Goal: Task Accomplishment & Management: Use online tool/utility

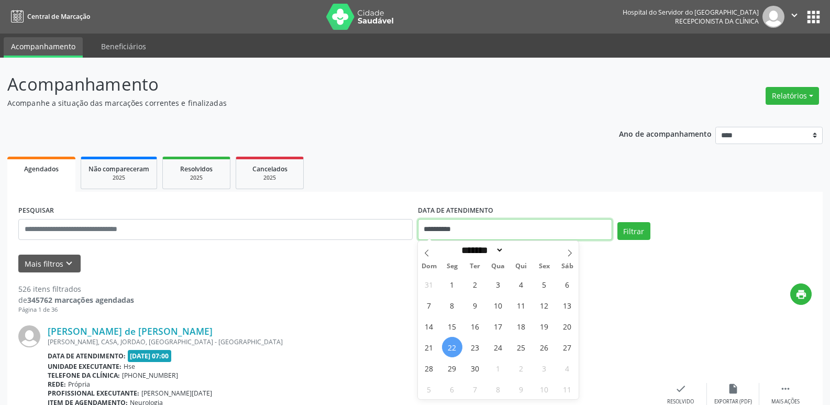
click at [455, 230] on input "**********" at bounding box center [515, 229] width 194 height 21
click at [808, 92] on button "Relatórios" at bounding box center [792, 96] width 53 height 18
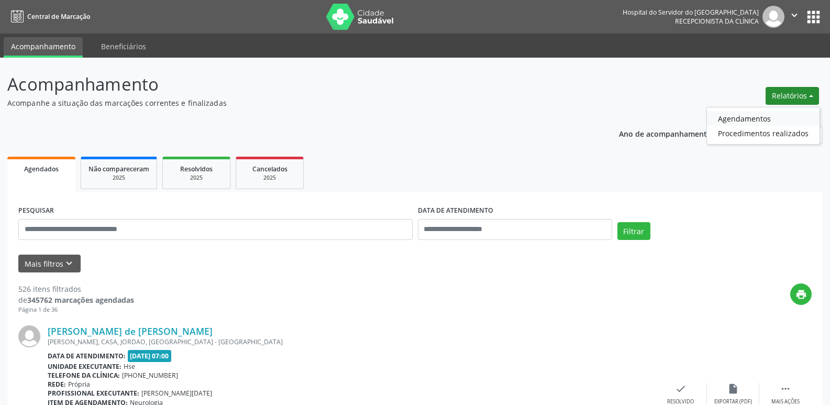
click at [759, 117] on link "Agendamentos" at bounding box center [763, 118] width 113 height 15
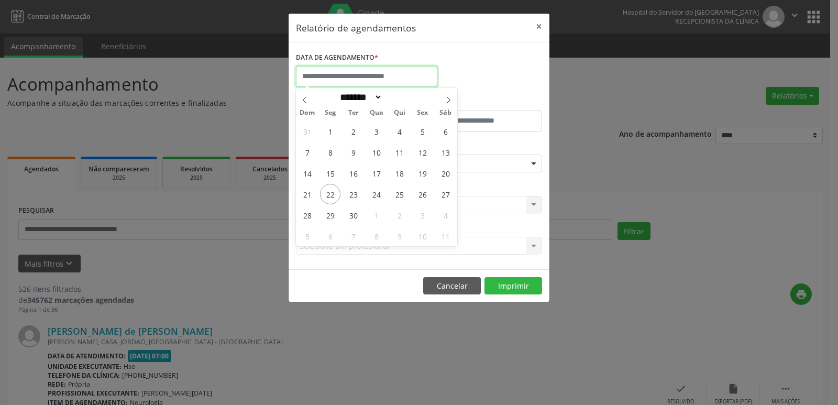
click at [435, 85] on body "Central de Marcação Hospital do Servidor do [GEOGRAPHIC_DATA] Recepcionista da …" at bounding box center [419, 202] width 838 height 405
click at [333, 195] on span "22" at bounding box center [330, 194] width 20 height 20
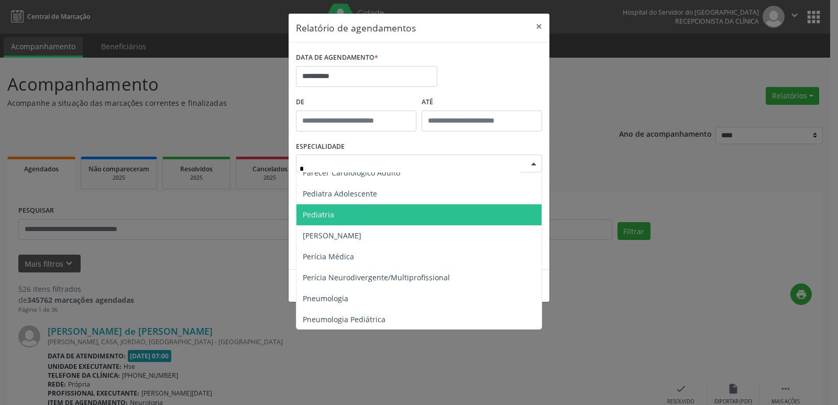
scroll to position [576, 0]
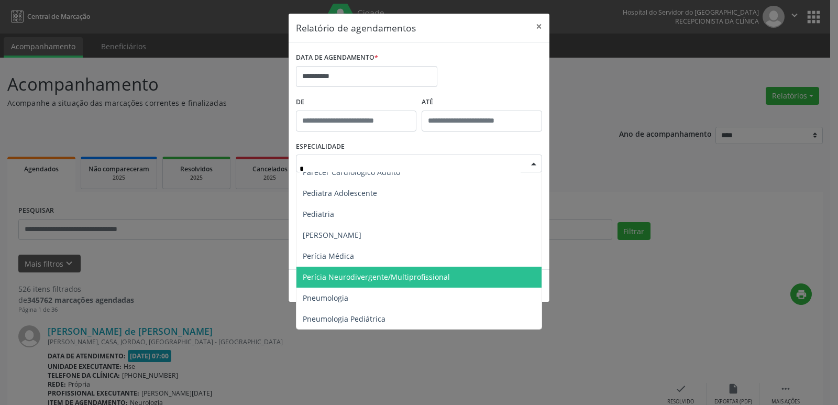
click at [401, 277] on span "Perícia Neurodivergente/Multiprofissional" at bounding box center [376, 277] width 147 height 10
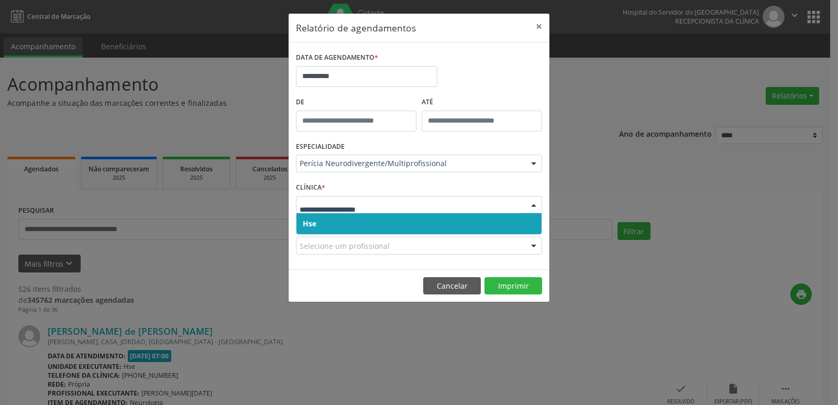
click at [313, 218] on span "Hse" at bounding box center [310, 223] width 14 height 10
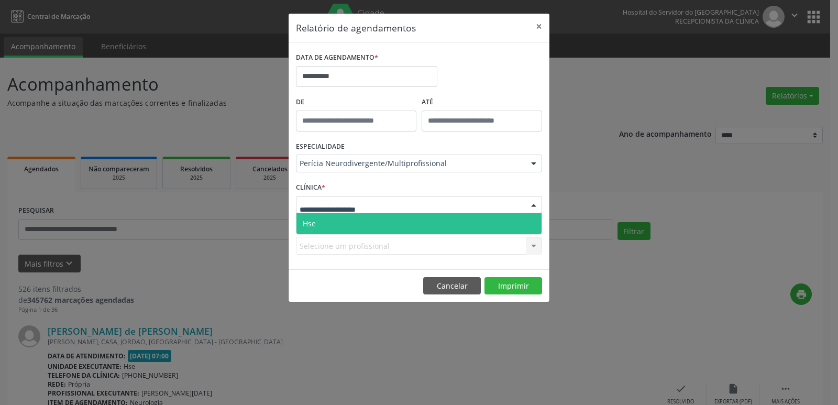
click at [313, 221] on span "Hse" at bounding box center [309, 223] width 13 height 10
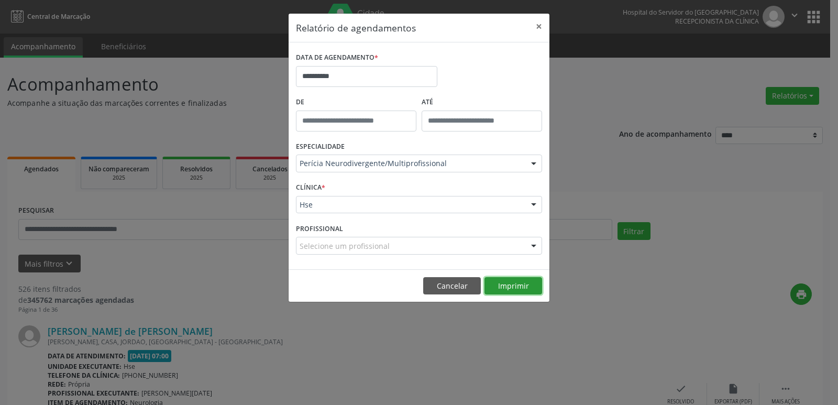
click at [495, 287] on button "Imprimir" at bounding box center [514, 286] width 58 height 18
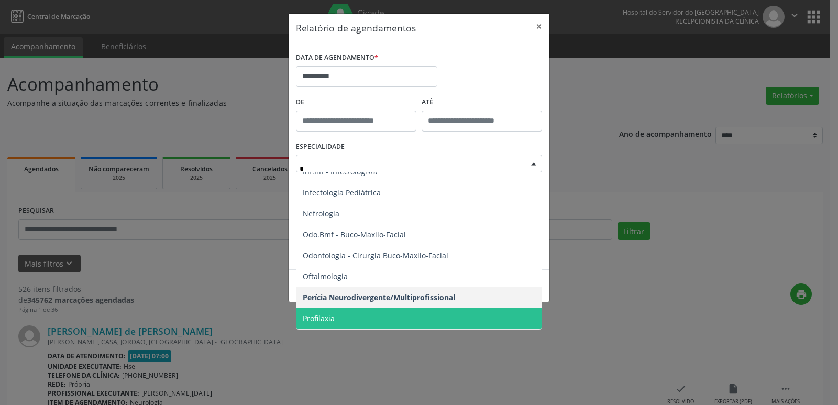
scroll to position [158, 0]
type input "**"
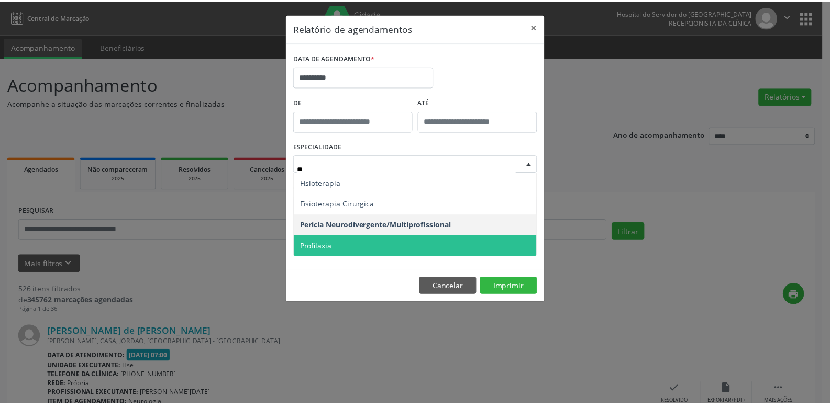
scroll to position [0, 0]
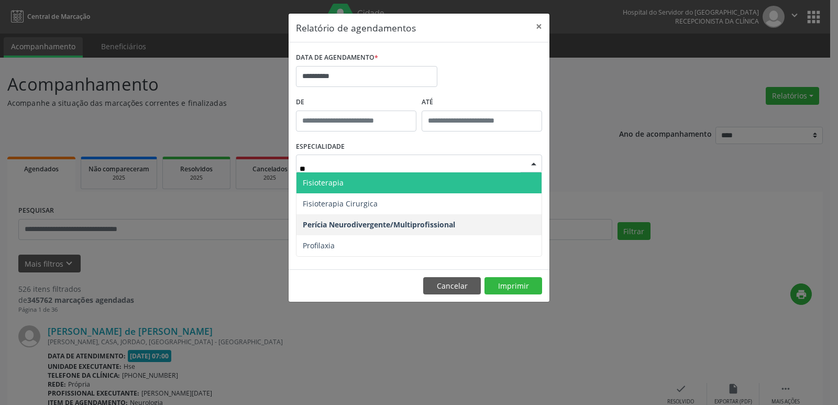
click at [344, 178] on span "Fisioterapia" at bounding box center [418, 182] width 245 height 21
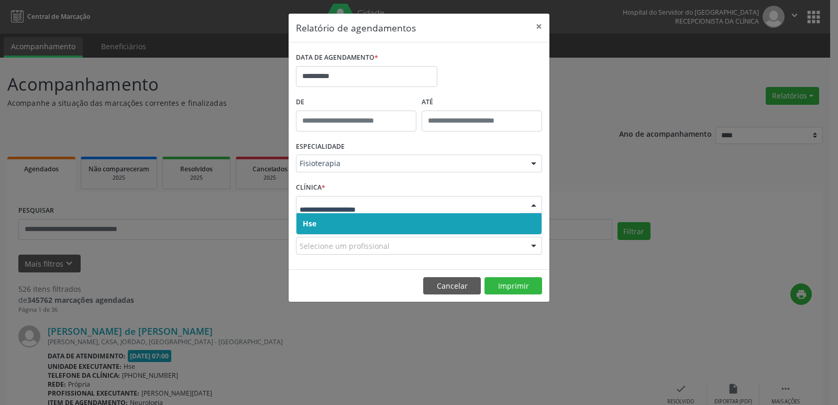
click at [316, 226] on span "Hse" at bounding box center [418, 223] width 245 height 21
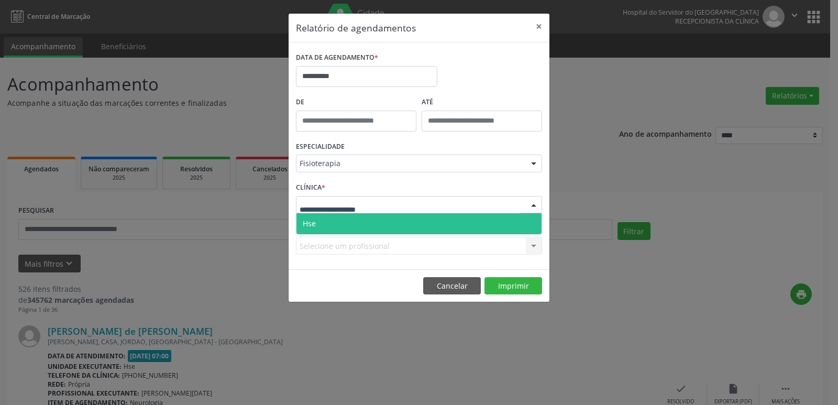
click at [310, 217] on span "Hse" at bounding box center [418, 223] width 245 height 21
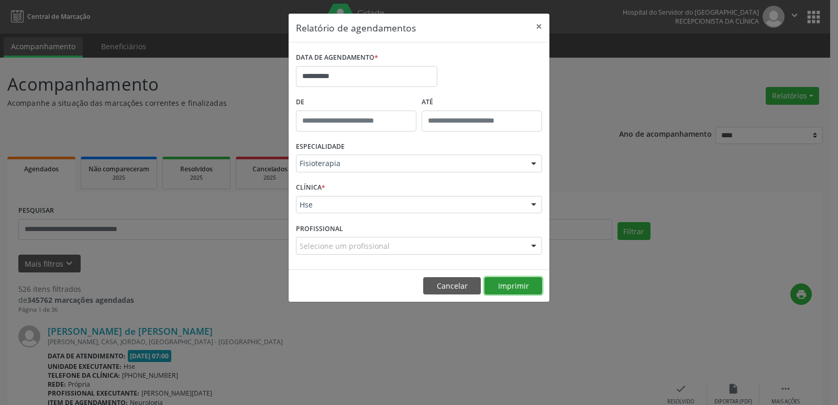
click at [527, 290] on button "Imprimir" at bounding box center [514, 286] width 58 height 18
click at [541, 26] on button "×" at bounding box center [539, 27] width 21 height 26
